Goal: Download file/media

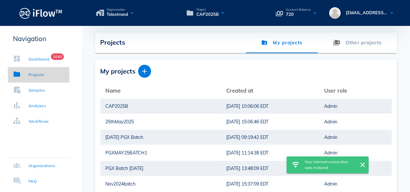
click at [51, 78] on link "Projects" at bounding box center [39, 75] width 62 height 16
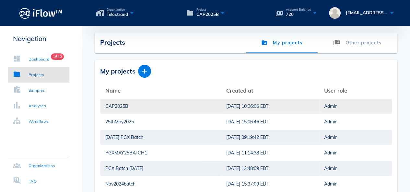
click at [124, 107] on div "CAP2025B" at bounding box center [160, 106] width 111 height 15
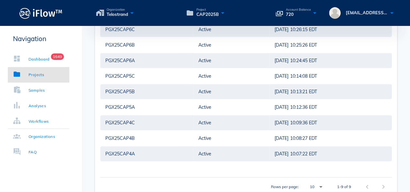
scroll to position [210, 0]
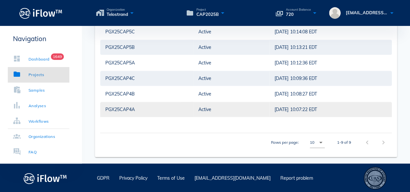
click at [128, 109] on div "PGX25CAP4A" at bounding box center [146, 109] width 83 height 15
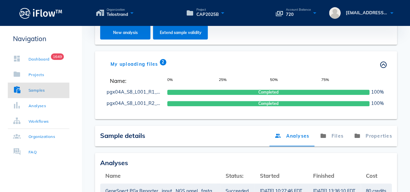
scroll to position [198, 0]
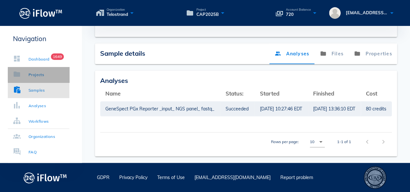
click at [44, 75] on div "Projects" at bounding box center [37, 75] width 16 height 6
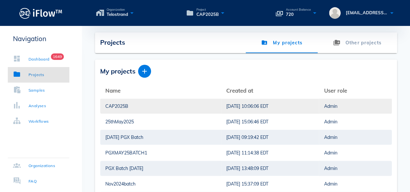
click at [114, 107] on div "CAP2025B" at bounding box center [160, 106] width 111 height 15
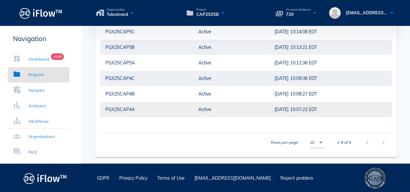
click at [134, 110] on div "PGX25CAP4A" at bounding box center [146, 109] width 83 height 15
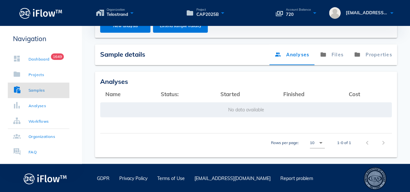
scroll to position [198, 0]
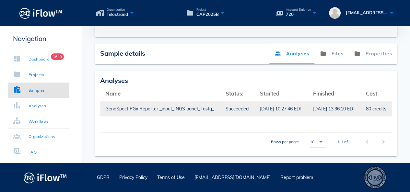
click at [152, 104] on div "GeneSpect PGx Reporter _input_ NGS panel_ fastq_" at bounding box center [160, 108] width 110 height 15
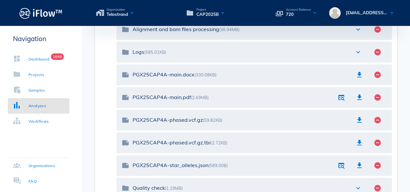
scroll to position [206, 0]
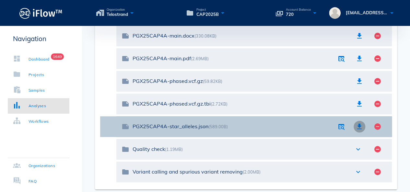
click at [359, 128] on icon "button" at bounding box center [360, 127] width 8 height 8
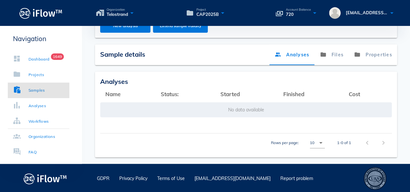
scroll to position [198, 0]
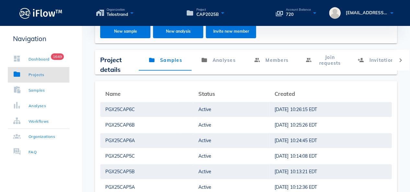
scroll to position [206, 0]
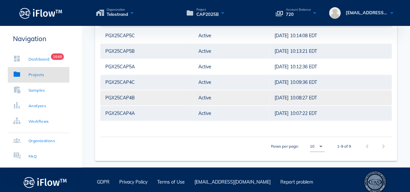
click at [126, 96] on div "PGX25CAP4B" at bounding box center [146, 97] width 83 height 15
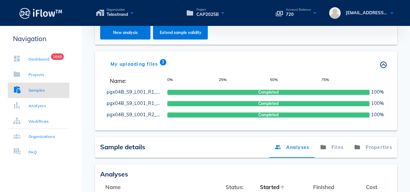
scroll to position [206, 0]
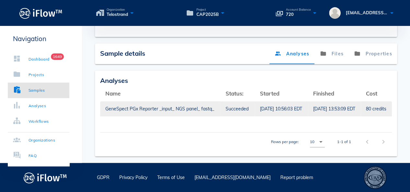
click at [248, 107] on div "Succeeded" at bounding box center [238, 108] width 24 height 15
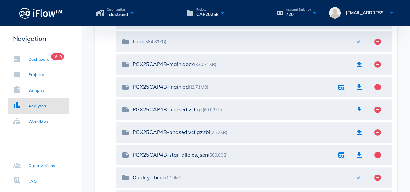
scroll to position [178, 0]
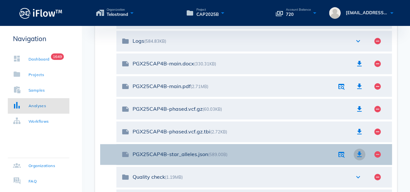
click at [360, 152] on icon "button" at bounding box center [360, 155] width 8 height 8
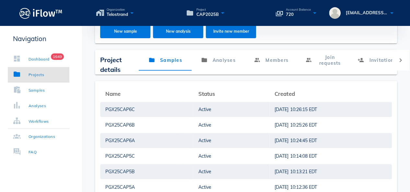
scroll to position [178, 0]
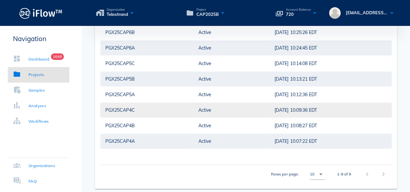
click at [132, 107] on div "PGX25CAP4C" at bounding box center [146, 110] width 83 height 15
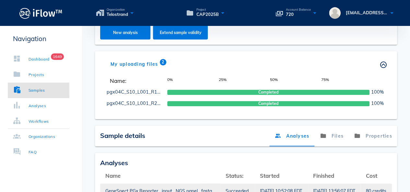
scroll to position [178, 0]
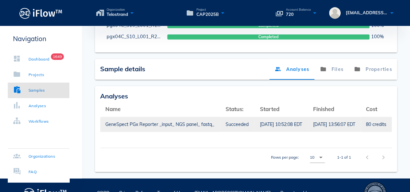
click at [217, 123] on td "GeneSpect PGx Reporter _input_ NGS panel_ fastq_" at bounding box center [160, 125] width 120 height 16
click at [237, 123] on div "Succeeded" at bounding box center [238, 124] width 24 height 15
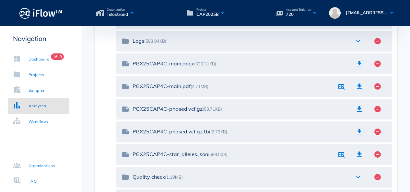
scroll to position [178, 0]
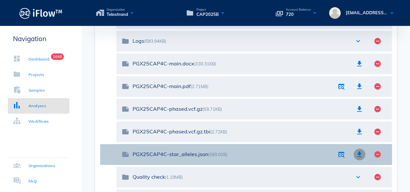
click at [360, 156] on icon "button" at bounding box center [360, 155] width 8 height 8
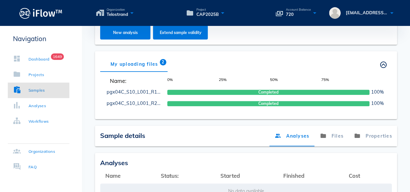
scroll to position [178, 0]
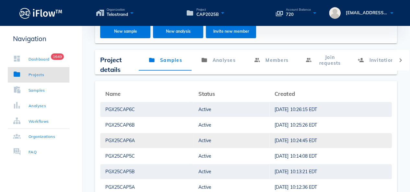
scroll to position [178, 0]
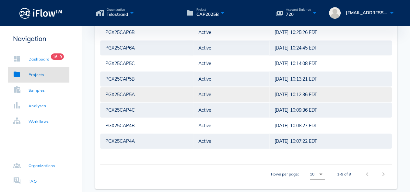
click at [128, 92] on div "PGX25CAP5A" at bounding box center [146, 94] width 83 height 15
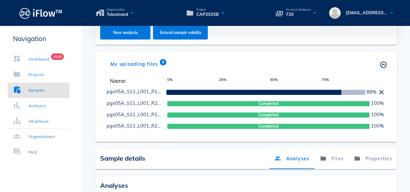
scroll to position [178, 0]
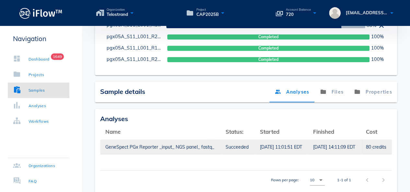
click at [248, 145] on div "Succeeded" at bounding box center [238, 147] width 24 height 15
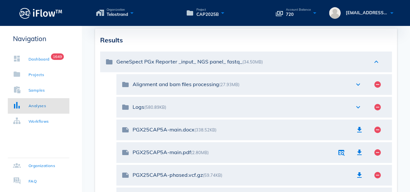
scroll to position [178, 0]
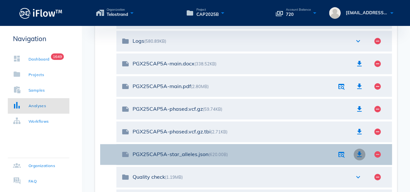
click at [361, 156] on icon "button" at bounding box center [360, 155] width 8 height 8
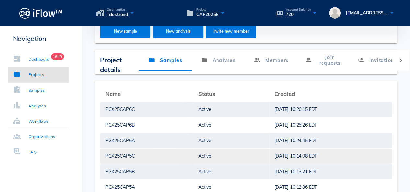
scroll to position [178, 0]
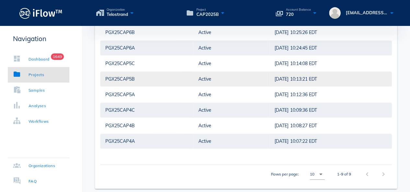
click at [132, 77] on div "PGX25CAP5B" at bounding box center [146, 79] width 83 height 15
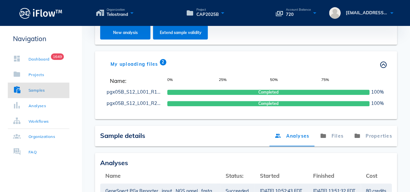
scroll to position [178, 0]
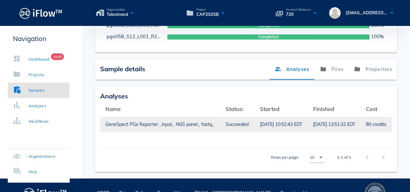
click at [281, 125] on div "[DATE] 10:52:43 EDT" at bounding box center [281, 124] width 42 height 15
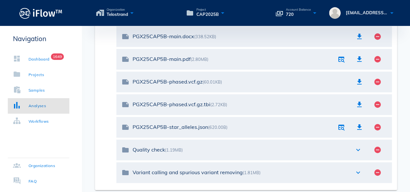
scroll to position [211, 0]
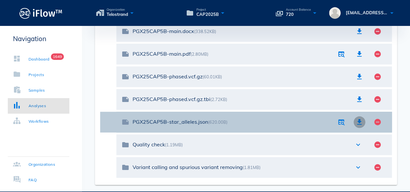
click at [360, 120] on icon "button" at bounding box center [360, 122] width 8 height 8
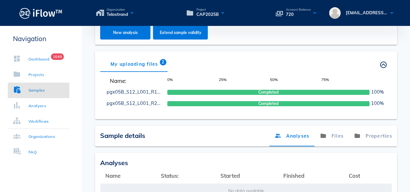
scroll to position [198, 0]
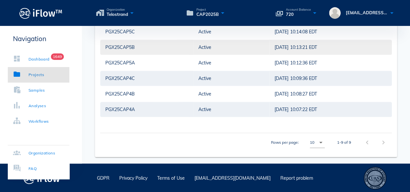
scroll to position [113, 0]
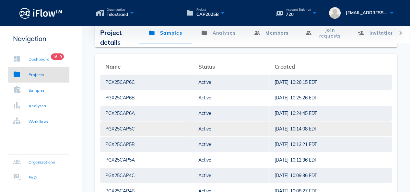
click at [125, 128] on div "PGX25CAP5C" at bounding box center [146, 129] width 83 height 15
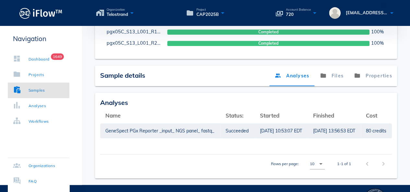
scroll to position [198, 0]
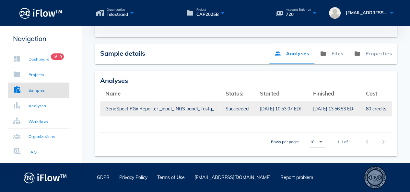
click at [243, 101] on div "Succeeded" at bounding box center [238, 108] width 24 height 15
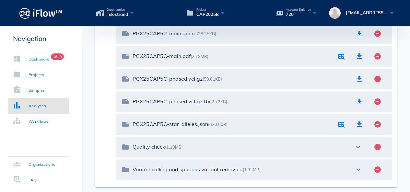
scroll to position [211, 0]
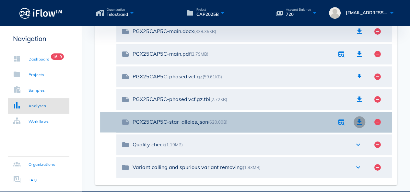
click at [359, 123] on icon "button" at bounding box center [360, 122] width 8 height 8
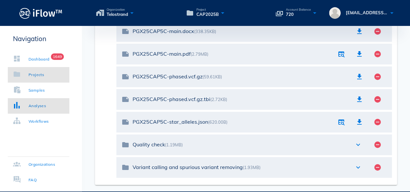
click at [53, 76] on link "Projects" at bounding box center [39, 75] width 62 height 16
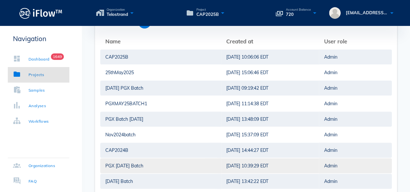
scroll to position [7, 0]
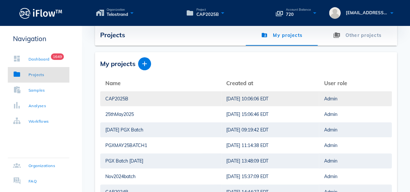
click at [121, 97] on div "CAP2025B" at bounding box center [160, 98] width 111 height 15
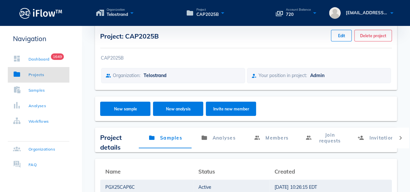
scroll to position [170, 0]
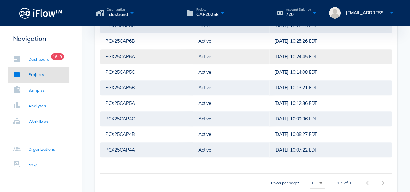
click at [126, 58] on div "PGX25CAP6A" at bounding box center [146, 56] width 83 height 15
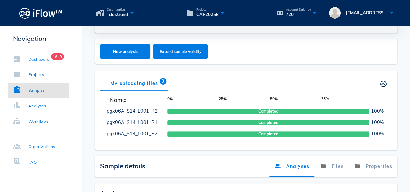
scroll to position [209, 0]
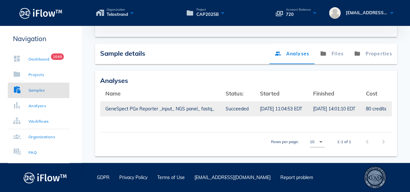
click at [241, 105] on div "Succeeded" at bounding box center [238, 108] width 24 height 15
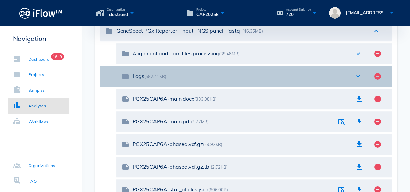
scroll to position [178, 0]
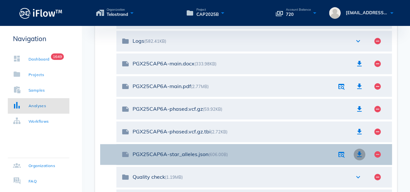
click at [358, 154] on icon "button" at bounding box center [360, 155] width 8 height 8
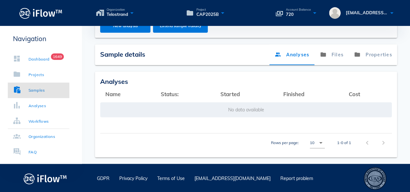
scroll to position [178, 0]
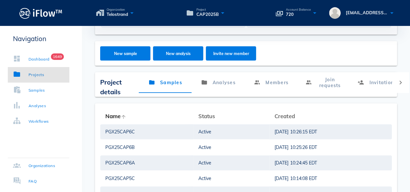
scroll to position [113, 0]
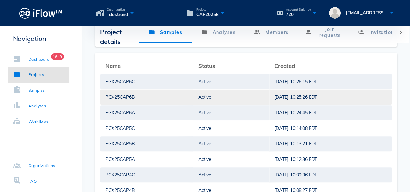
click at [132, 95] on div "PGX25CAP6B" at bounding box center [146, 97] width 83 height 15
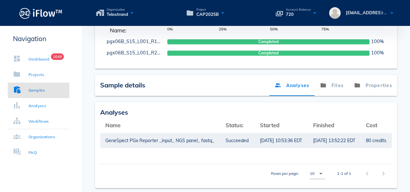
scroll to position [198, 0]
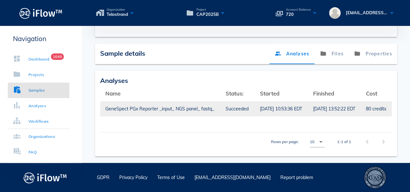
click at [290, 106] on div "[DATE] 10:53:36 EDT" at bounding box center [281, 108] width 42 height 15
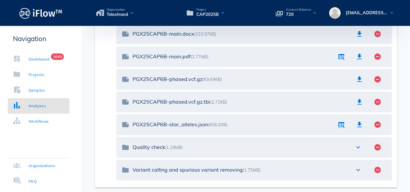
scroll to position [211, 0]
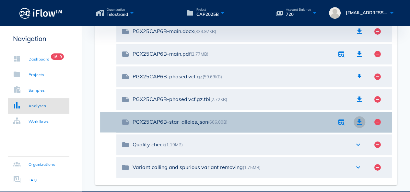
click at [359, 122] on icon "button" at bounding box center [360, 122] width 8 height 8
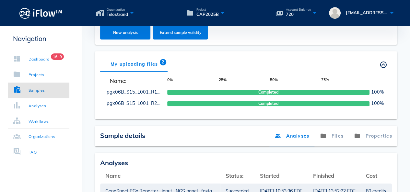
scroll to position [198, 0]
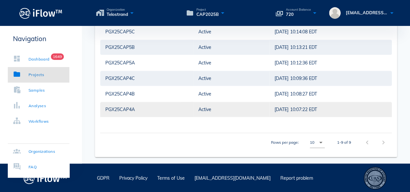
scroll to position [80, 0]
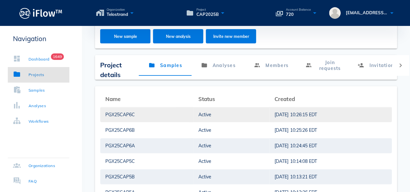
click at [129, 111] on div "PGX25CAP6C" at bounding box center [146, 114] width 83 height 15
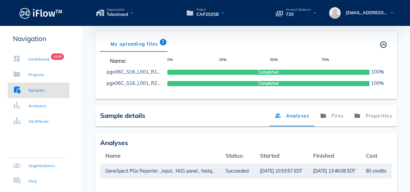
scroll to position [198, 0]
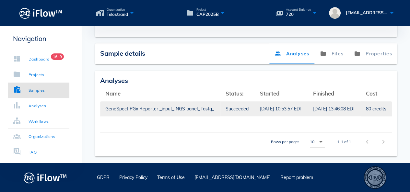
click at [207, 106] on div "GeneSpect PGx Reporter _input_ NGS panel_ fastq_" at bounding box center [160, 108] width 110 height 15
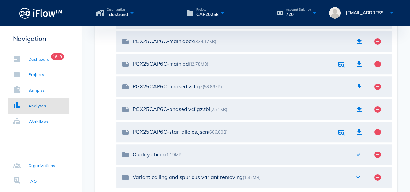
scroll to position [211, 0]
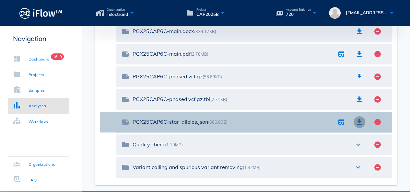
click at [358, 119] on icon "button" at bounding box center [360, 122] width 8 height 8
